Goal: Navigation & Orientation: Find specific page/section

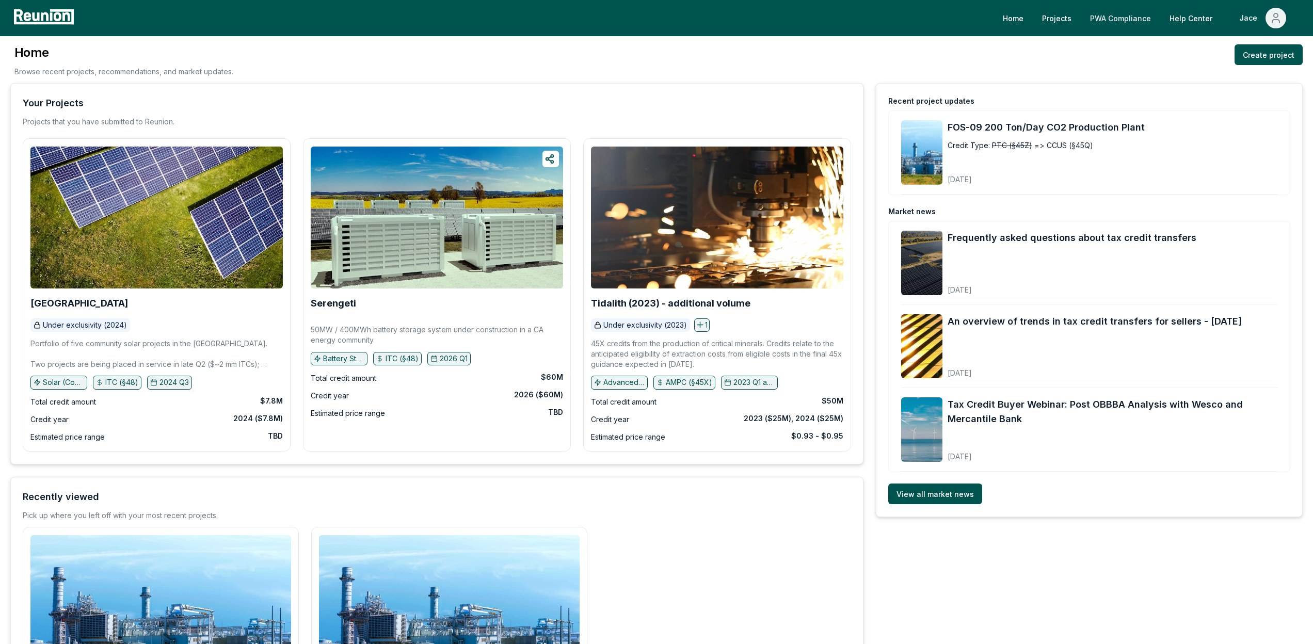
click at [1135, 24] on link "PWA Compliance" at bounding box center [1120, 18] width 77 height 21
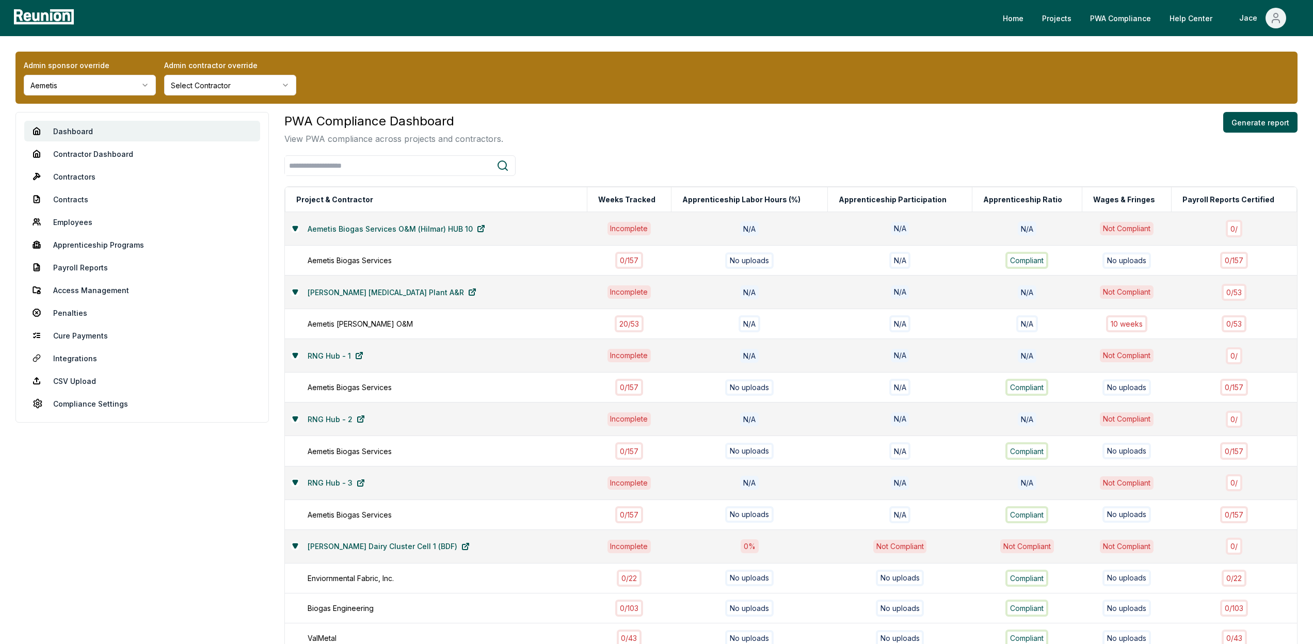
click at [68, 164] on nav "Dashboard Contractor Dashboard Contractors Contracts Employees Apprenticeship P…" at bounding box center [141, 267] width 253 height 311
click at [75, 163] on link "Contractor Dashboard" at bounding box center [142, 154] width 236 height 21
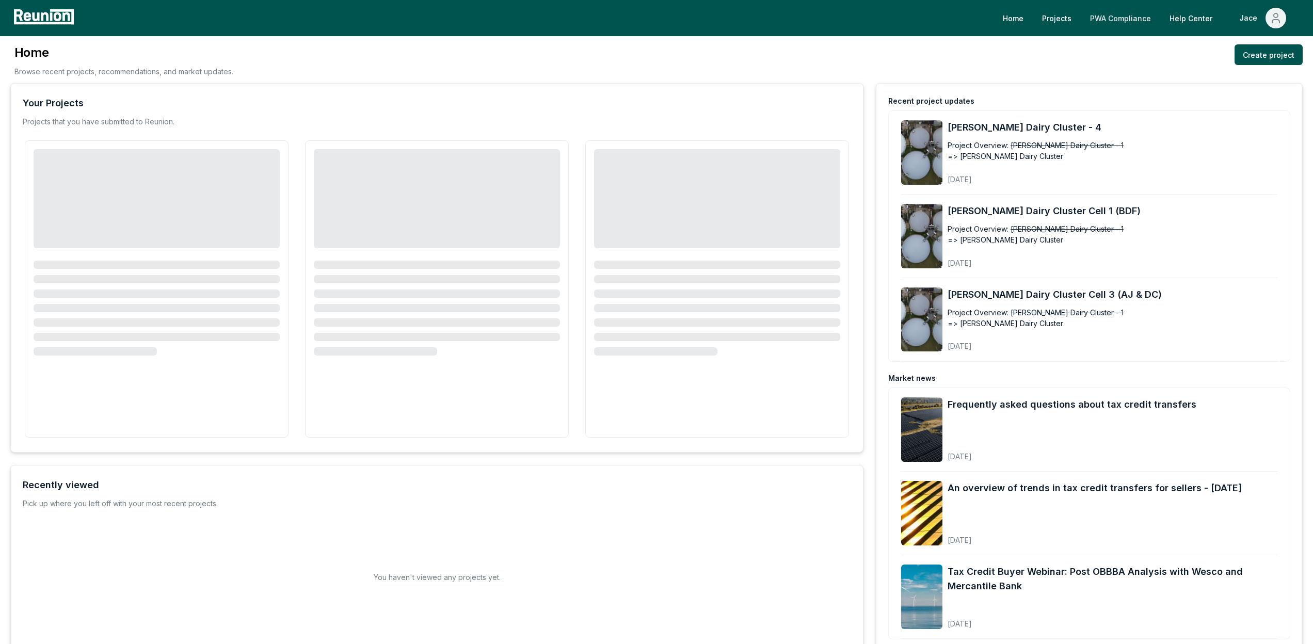
click at [1123, 24] on link "PWA Compliance" at bounding box center [1120, 18] width 77 height 21
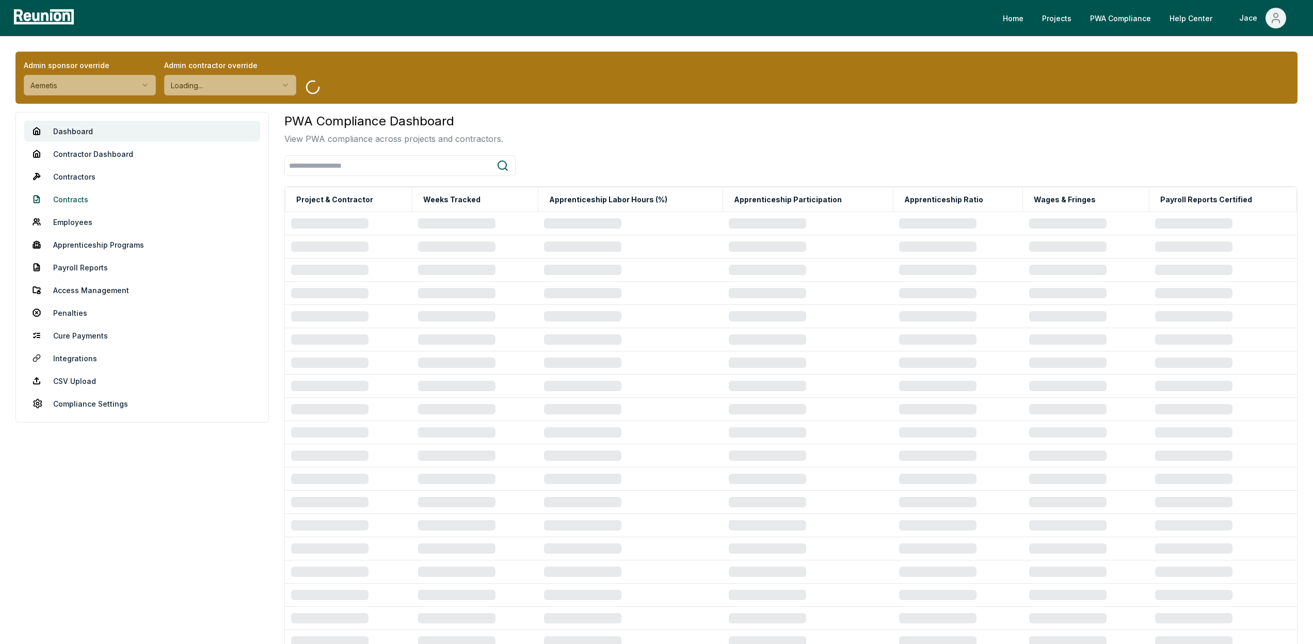
click at [73, 202] on link "Contracts" at bounding box center [142, 199] width 236 height 21
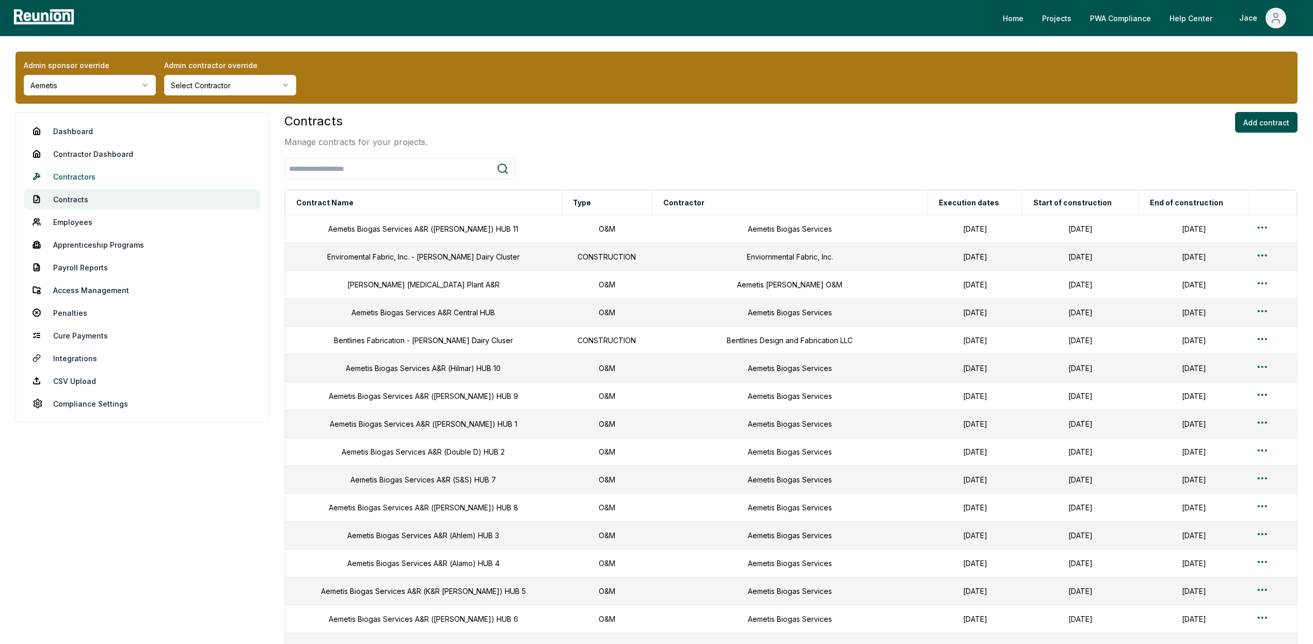
click at [84, 185] on link "Contractors" at bounding box center [142, 176] width 236 height 21
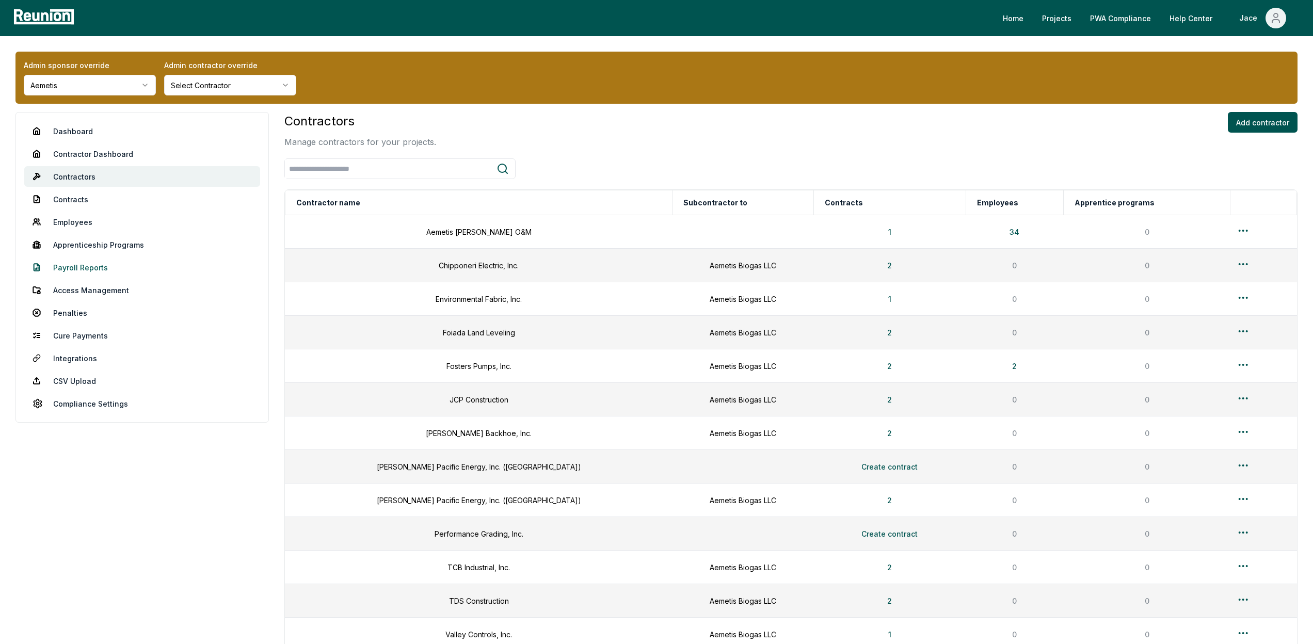
click at [100, 260] on link "Payroll Reports" at bounding box center [142, 267] width 236 height 21
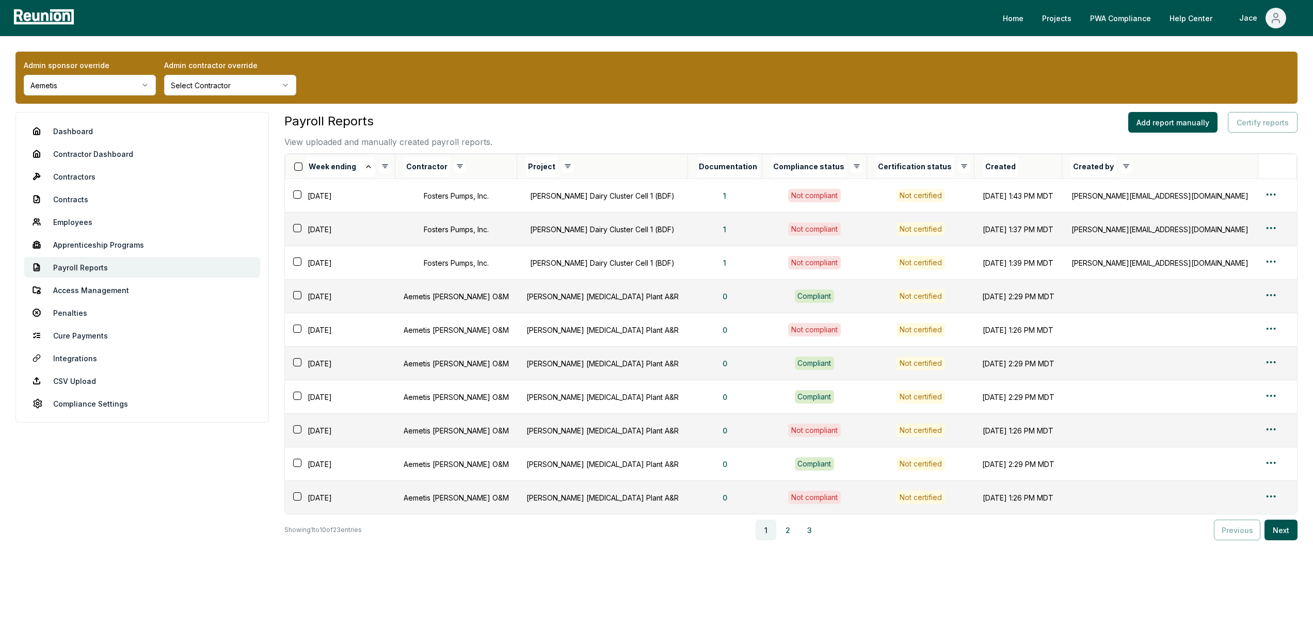
click at [487, 166] on div "Contractor" at bounding box center [460, 166] width 113 height 21
click at [472, 166] on html "Please visit us on your desktop We're working on making our marketplace mobile-…" at bounding box center [656, 322] width 1313 height 644
click at [443, 209] on span "Aemetis Keyes O&M" at bounding box center [430, 207] width 66 height 11
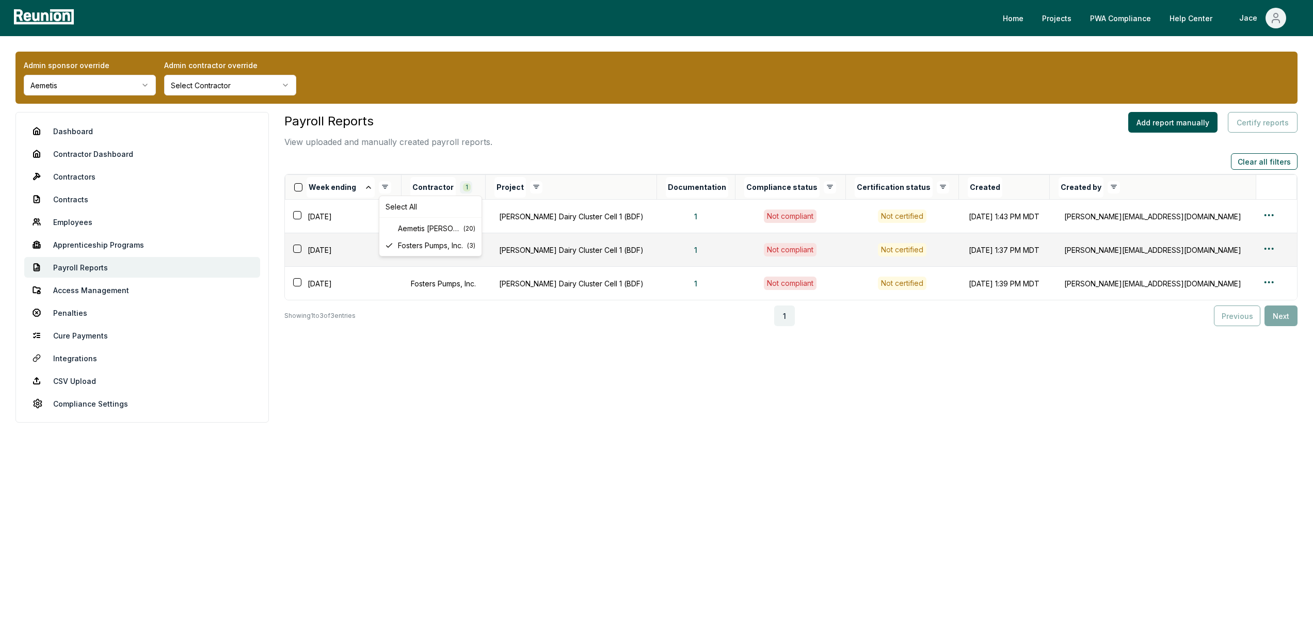
click at [479, 184] on html "Please visit us on your desktop We're working on making our marketplace mobile-…" at bounding box center [656, 322] width 1313 height 644
click at [427, 226] on span "Aemetis Keyes O&M" at bounding box center [431, 228] width 66 height 11
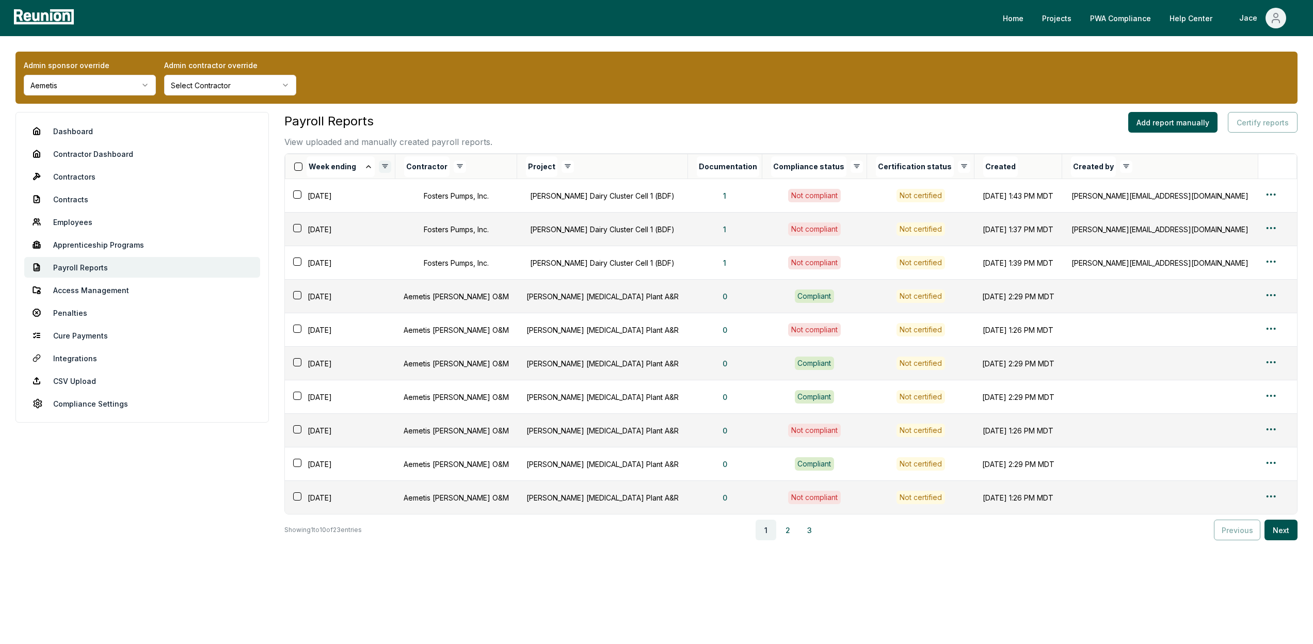
click at [377, 171] on html "Please visit us on your desktop We're working on making our marketplace mobile-…" at bounding box center [656, 322] width 1313 height 644
click at [386, 166] on html "Please visit us on your desktop We're working on making our marketplace mobile-…" at bounding box center [656, 322] width 1313 height 644
click at [345, 166] on button "Week ending" at bounding box center [341, 166] width 68 height 21
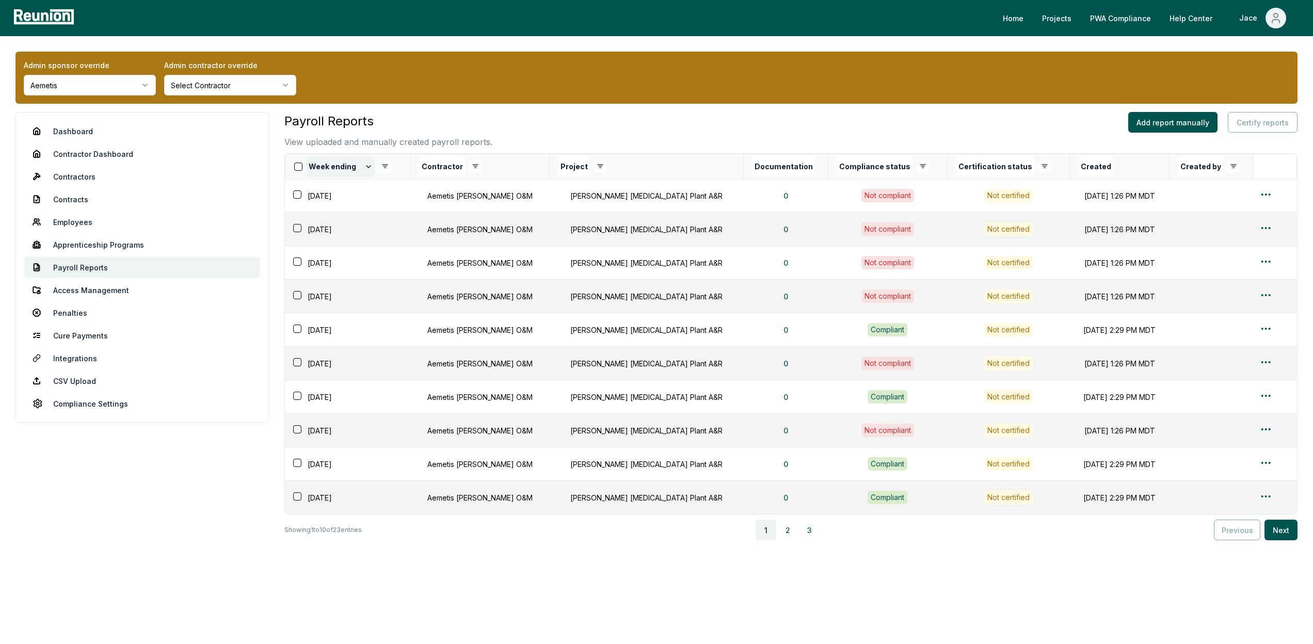
click at [352, 166] on button "Week ending" at bounding box center [341, 166] width 68 height 21
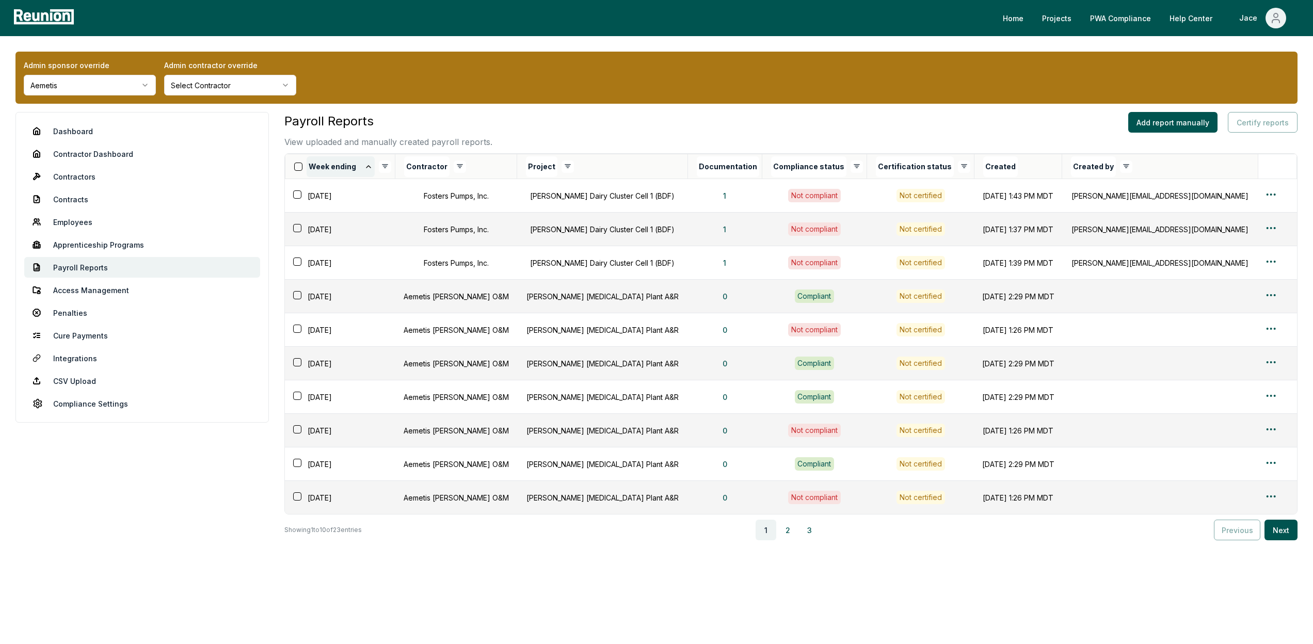
click at [358, 166] on button "Week ending" at bounding box center [341, 166] width 68 height 21
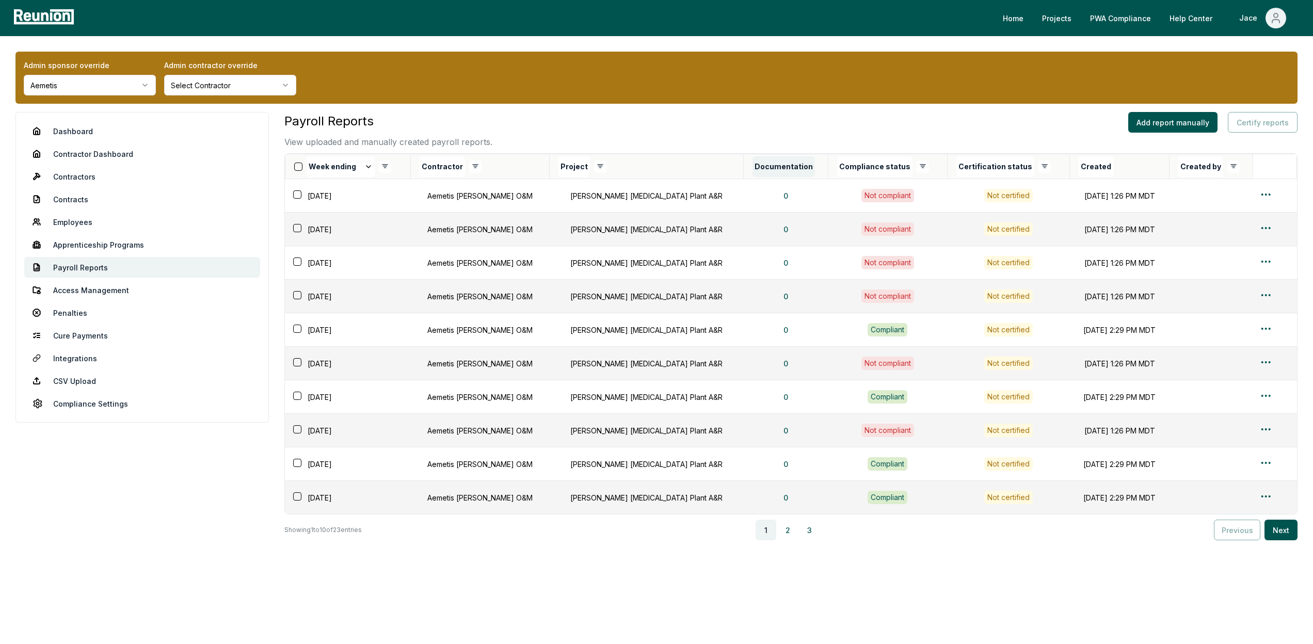
click at [753, 162] on button "Documentation" at bounding box center [784, 166] width 62 height 21
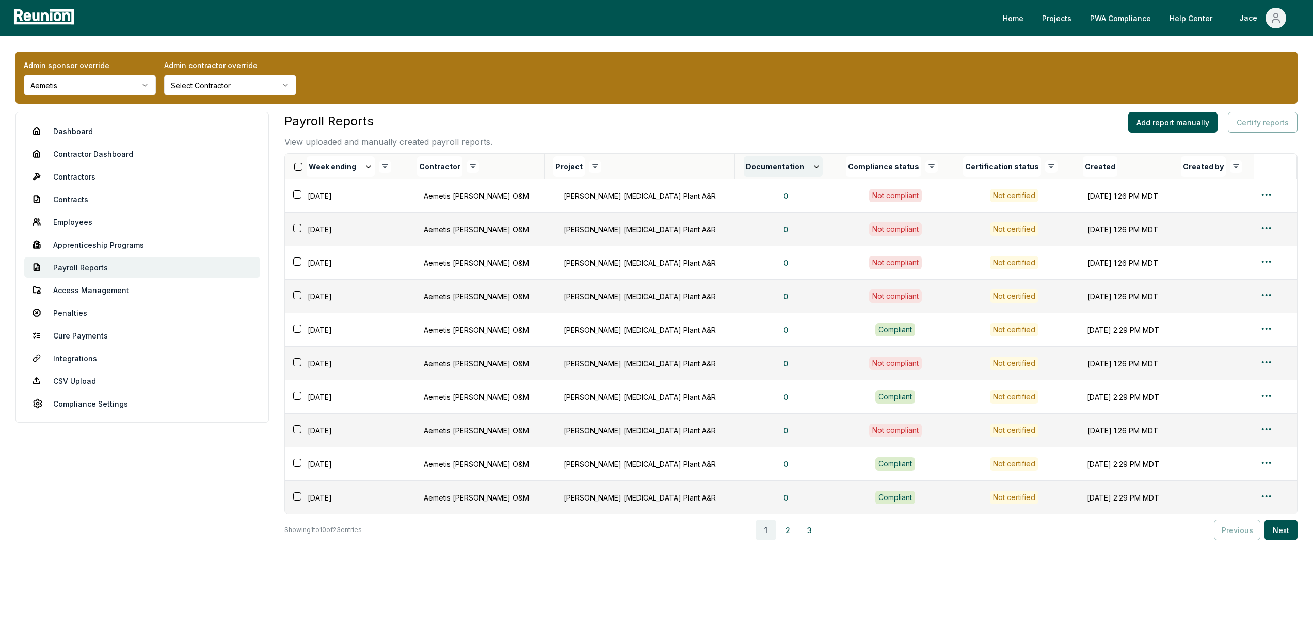
click at [744, 169] on button "Documentation" at bounding box center [783, 166] width 79 height 21
click at [846, 176] on button "Compliance status" at bounding box center [883, 166] width 75 height 21
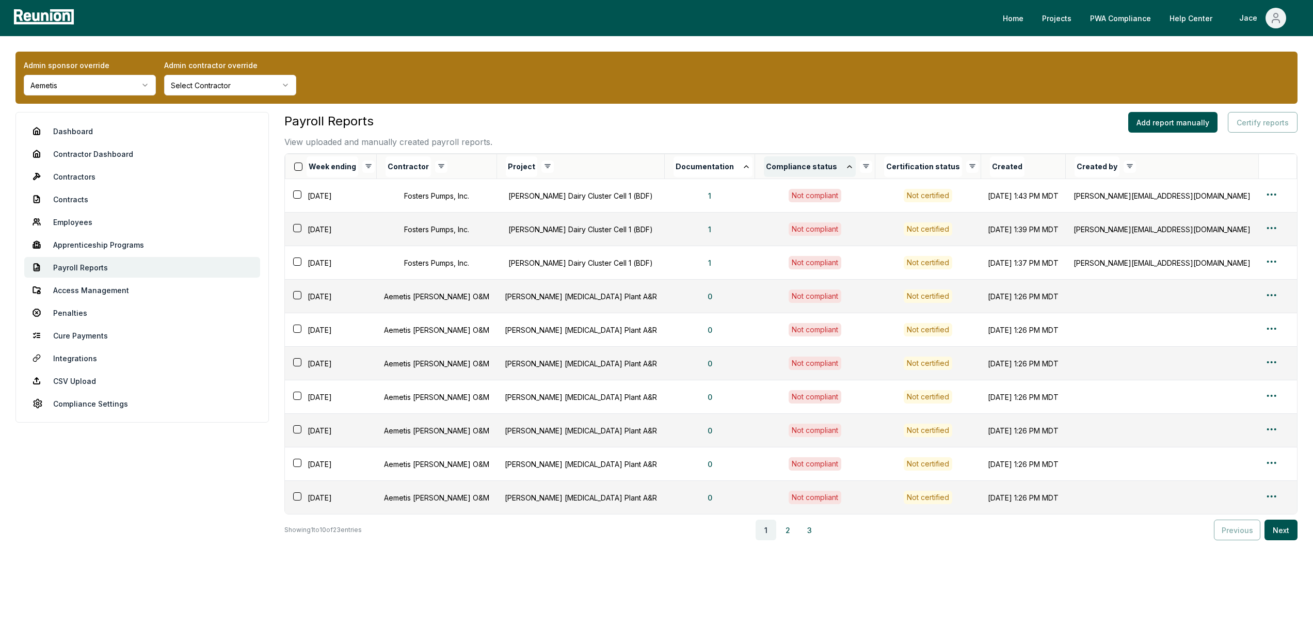
click at [798, 171] on button "Compliance status" at bounding box center [810, 166] width 92 height 21
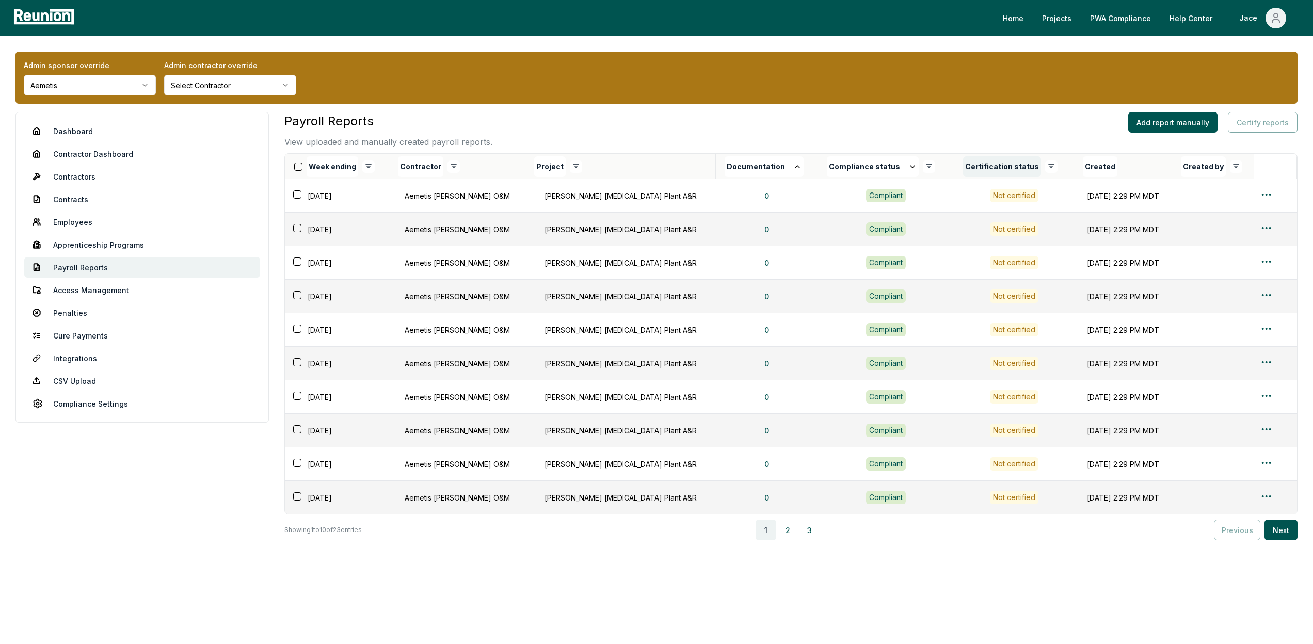
click at [963, 172] on button "Certification status" at bounding box center [1002, 166] width 78 height 21
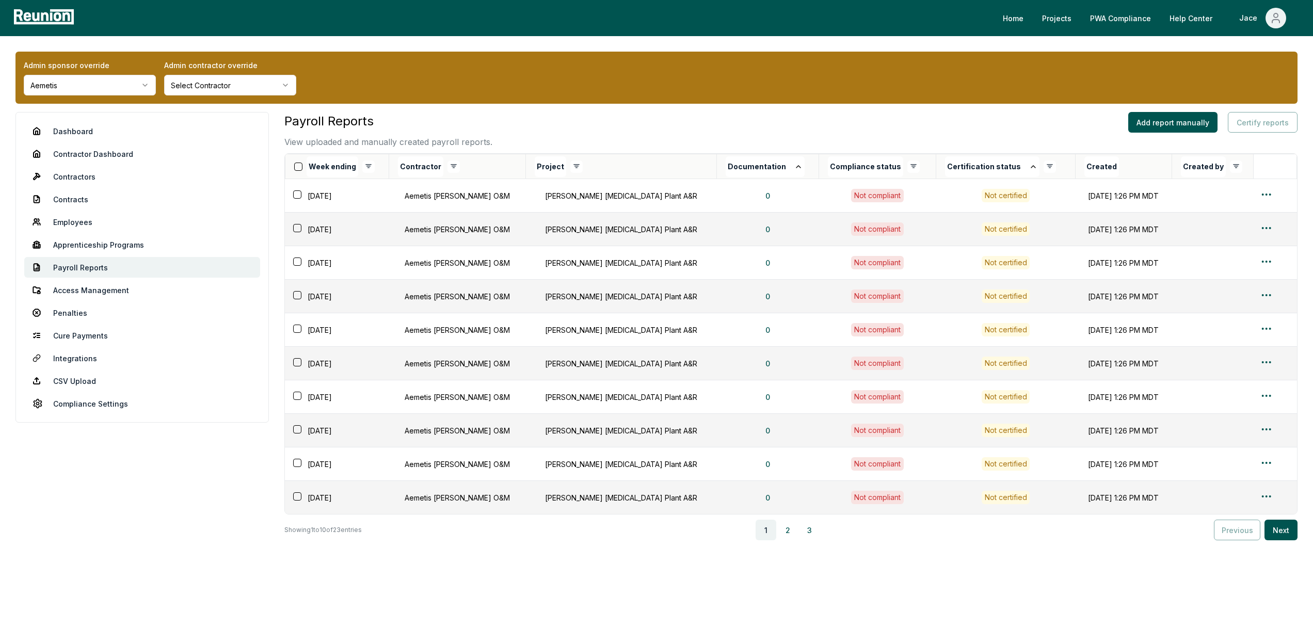
click at [945, 172] on button "Certification status" at bounding box center [992, 166] width 94 height 21
click at [1260, 204] on td at bounding box center [1275, 196] width 43 height 34
click at [1263, 198] on html "Please visit us on your desktop We're working on making our marketplace mobile-…" at bounding box center [656, 322] width 1313 height 644
click at [1227, 231] on div "Edit" at bounding box center [1255, 235] width 98 height 17
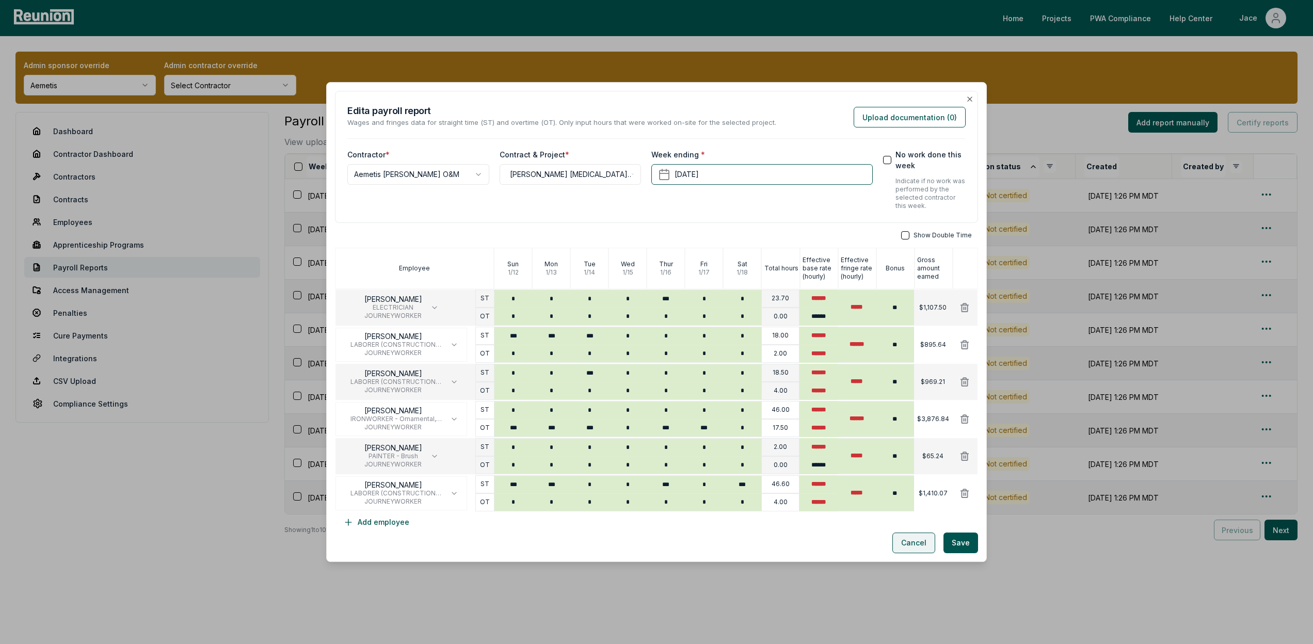
click at [910, 536] on button "Cancel" at bounding box center [914, 543] width 43 height 21
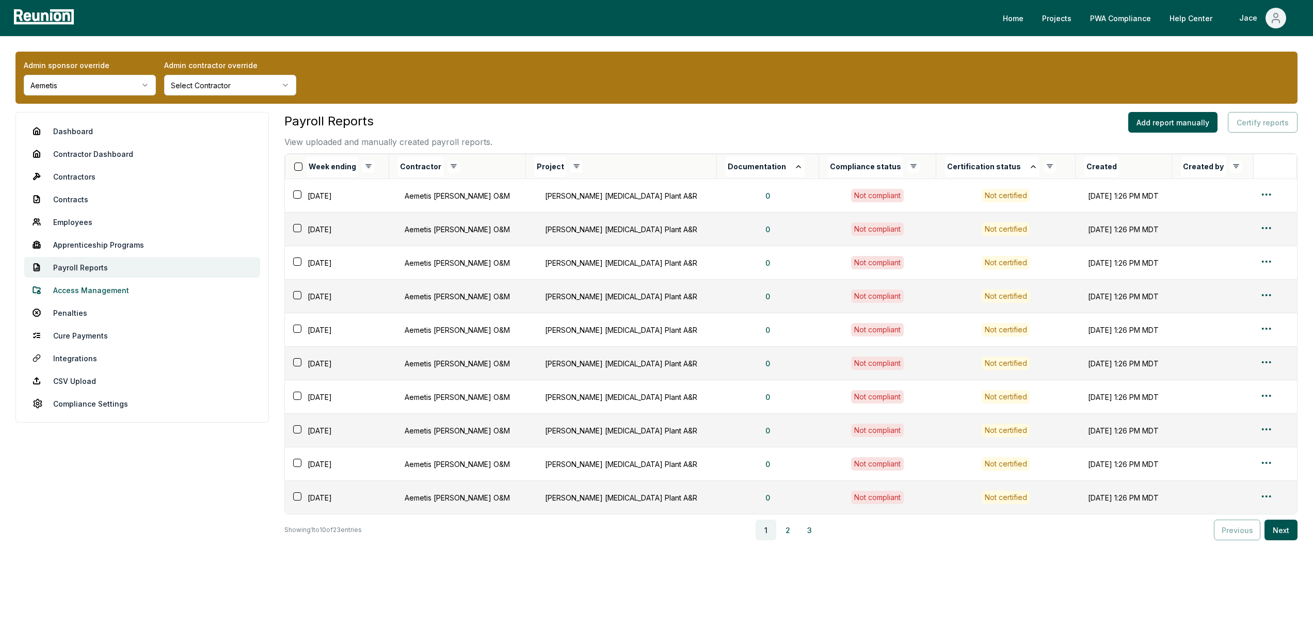
click at [174, 294] on link "Access Management" at bounding box center [142, 290] width 236 height 21
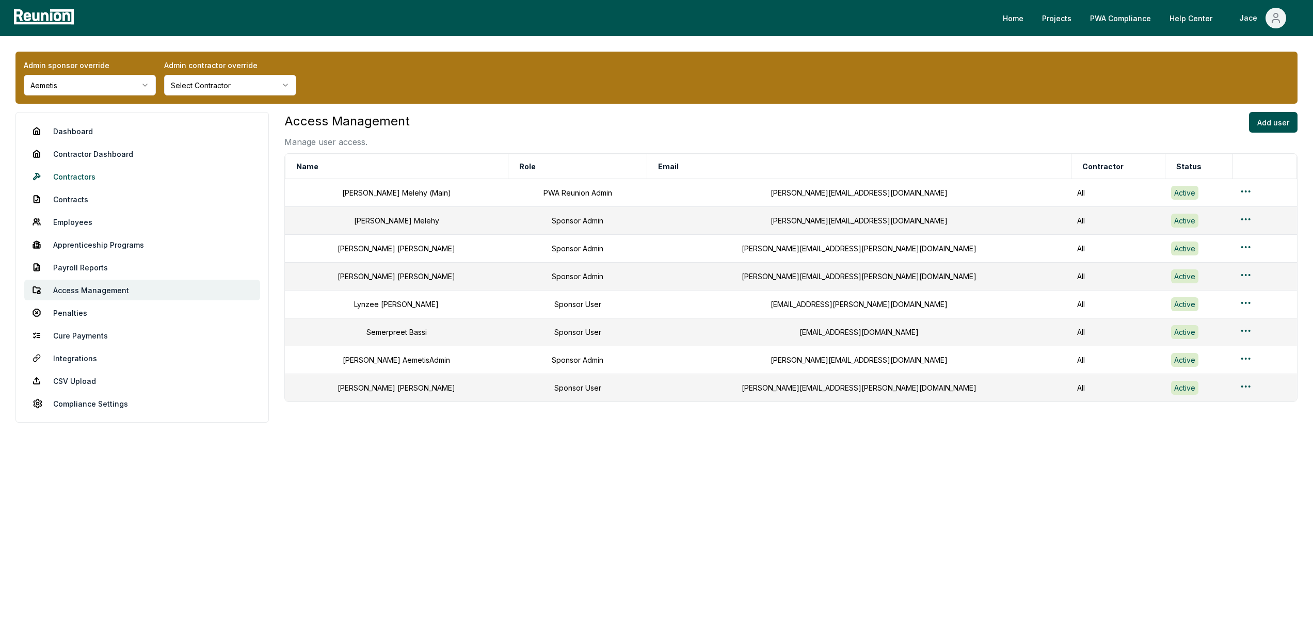
click at [126, 186] on link "Contractors" at bounding box center [142, 176] width 236 height 21
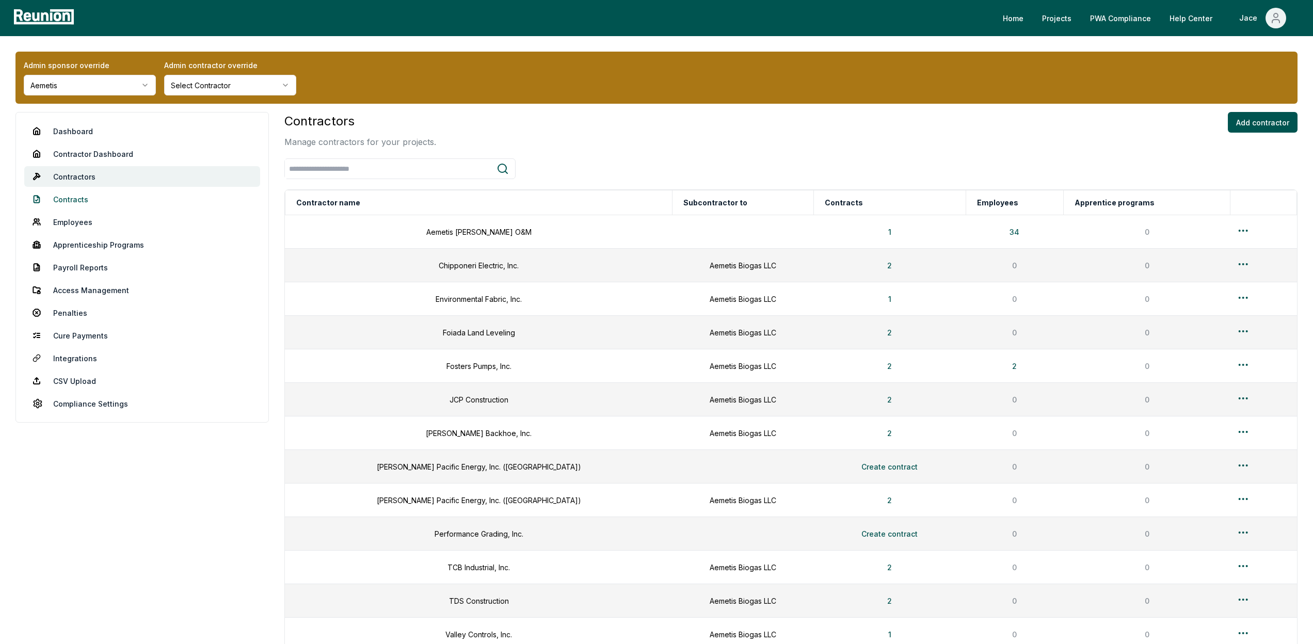
click at [112, 200] on link "Contracts" at bounding box center [142, 199] width 236 height 21
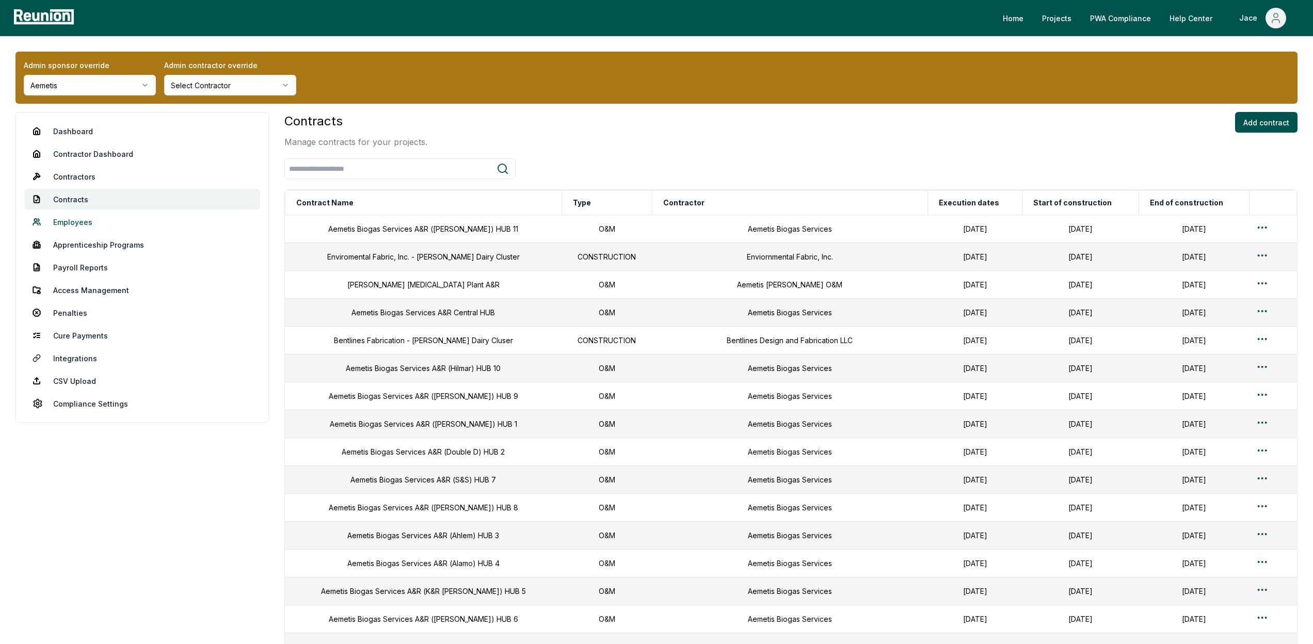
click at [115, 218] on link "Employees" at bounding box center [142, 222] width 236 height 21
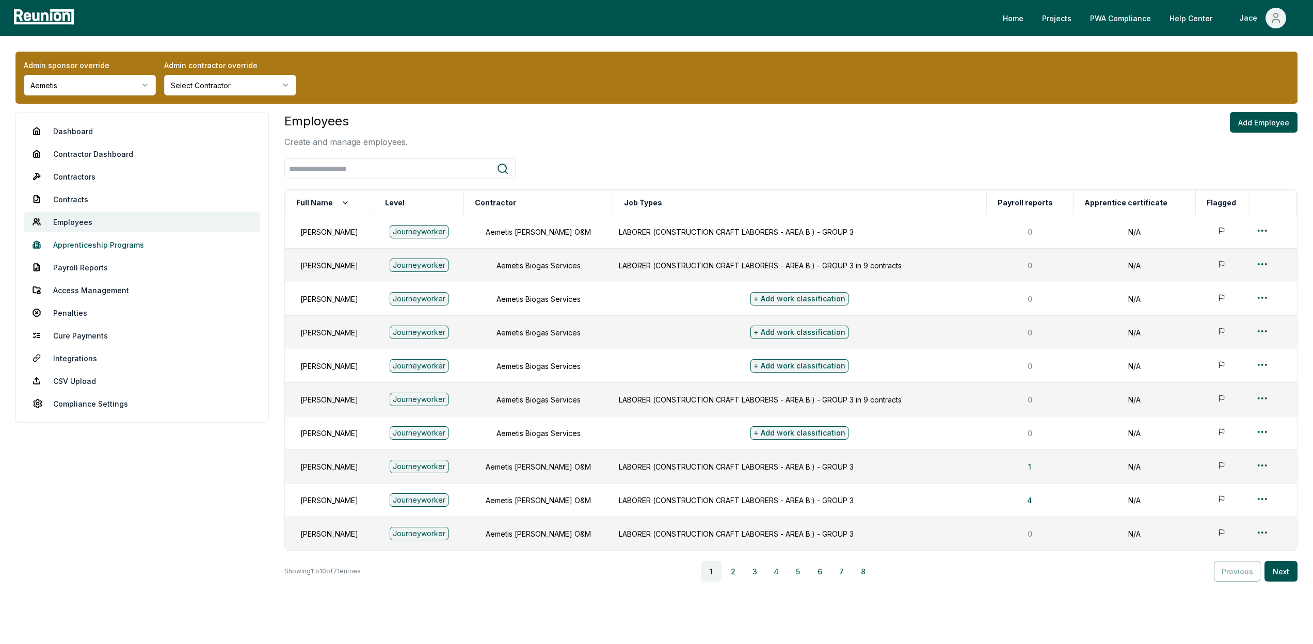
click at [121, 238] on link "Apprenticeship Programs" at bounding box center [142, 244] width 236 height 21
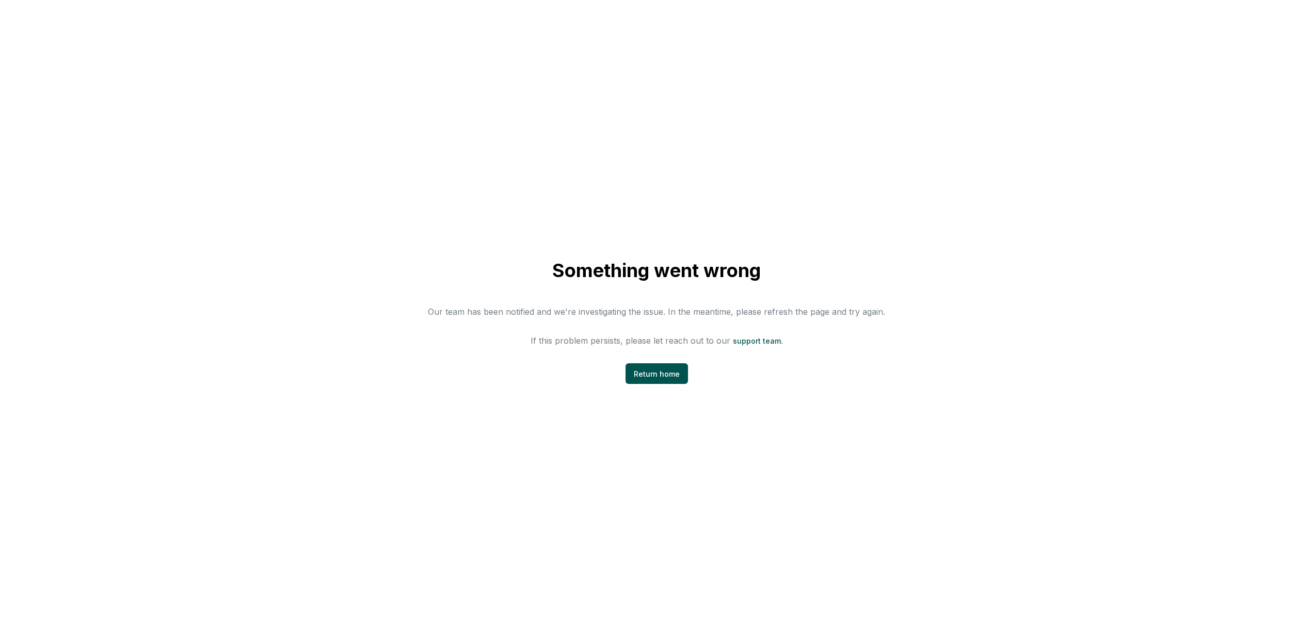
click at [1071, 185] on div "Something went wrong Our team has been notified and we're investigating the iss…" at bounding box center [656, 322] width 1313 height 644
